Goal: Information Seeking & Learning: Learn about a topic

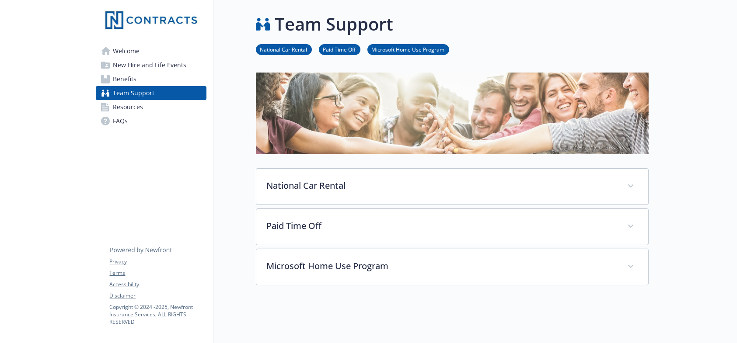
click at [134, 76] on span "Benefits" at bounding box center [125, 79] width 24 height 14
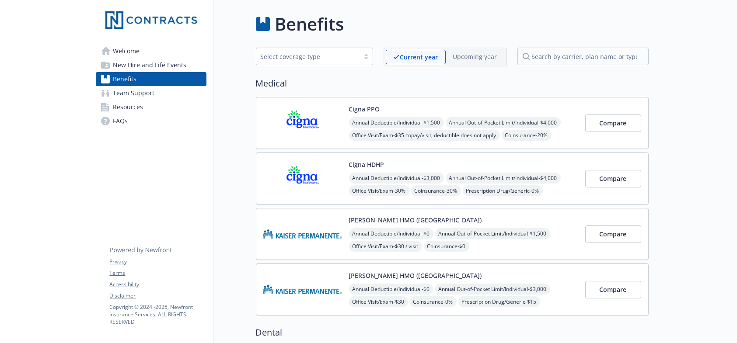
click at [144, 68] on span "New Hire and Life Events" at bounding box center [150, 65] width 74 height 14
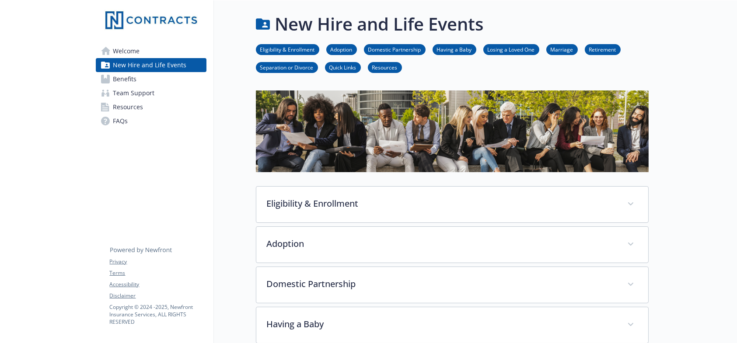
click at [137, 56] on span "Welcome" at bounding box center [126, 51] width 27 height 14
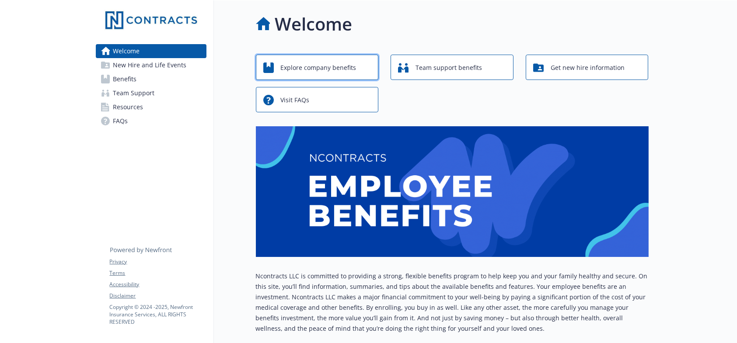
click at [340, 69] on span "Explore company benefits" at bounding box center [319, 68] width 76 height 17
